Goal: Transaction & Acquisition: Purchase product/service

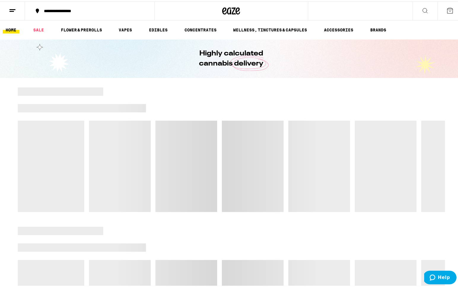
click at [421, 12] on icon at bounding box center [424, 9] width 7 height 7
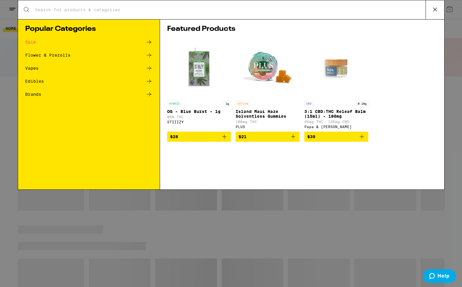
click at [153, 10] on input "Search for Products" at bounding box center [230, 9] width 391 height 5
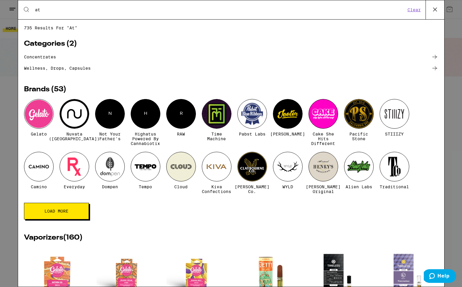
type input "at"
click at [34, 122] on div at bounding box center [39, 114] width 30 height 30
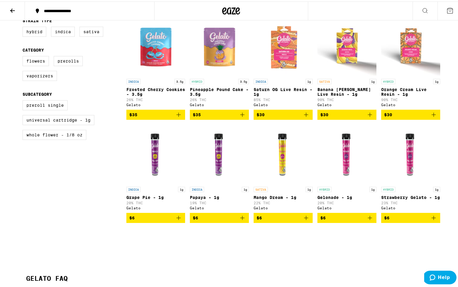
scroll to position [124, 0]
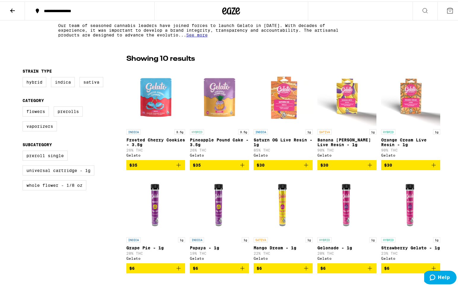
click at [196, 35] on span "See more" at bounding box center [196, 33] width 21 height 5
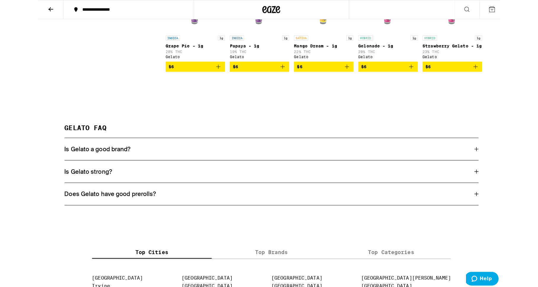
scroll to position [491, 0]
